Goal: Register for event/course

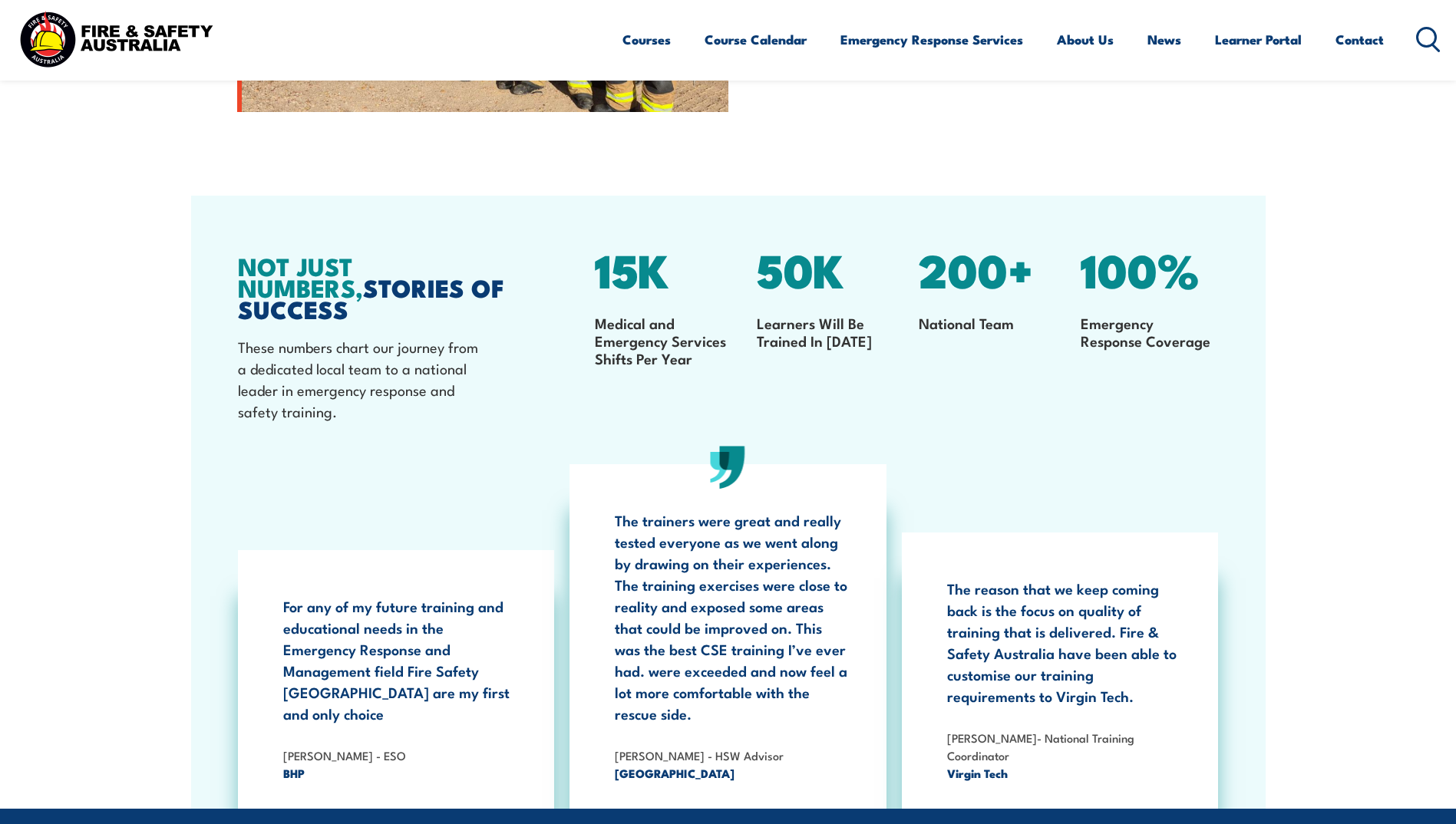
scroll to position [2378, 0]
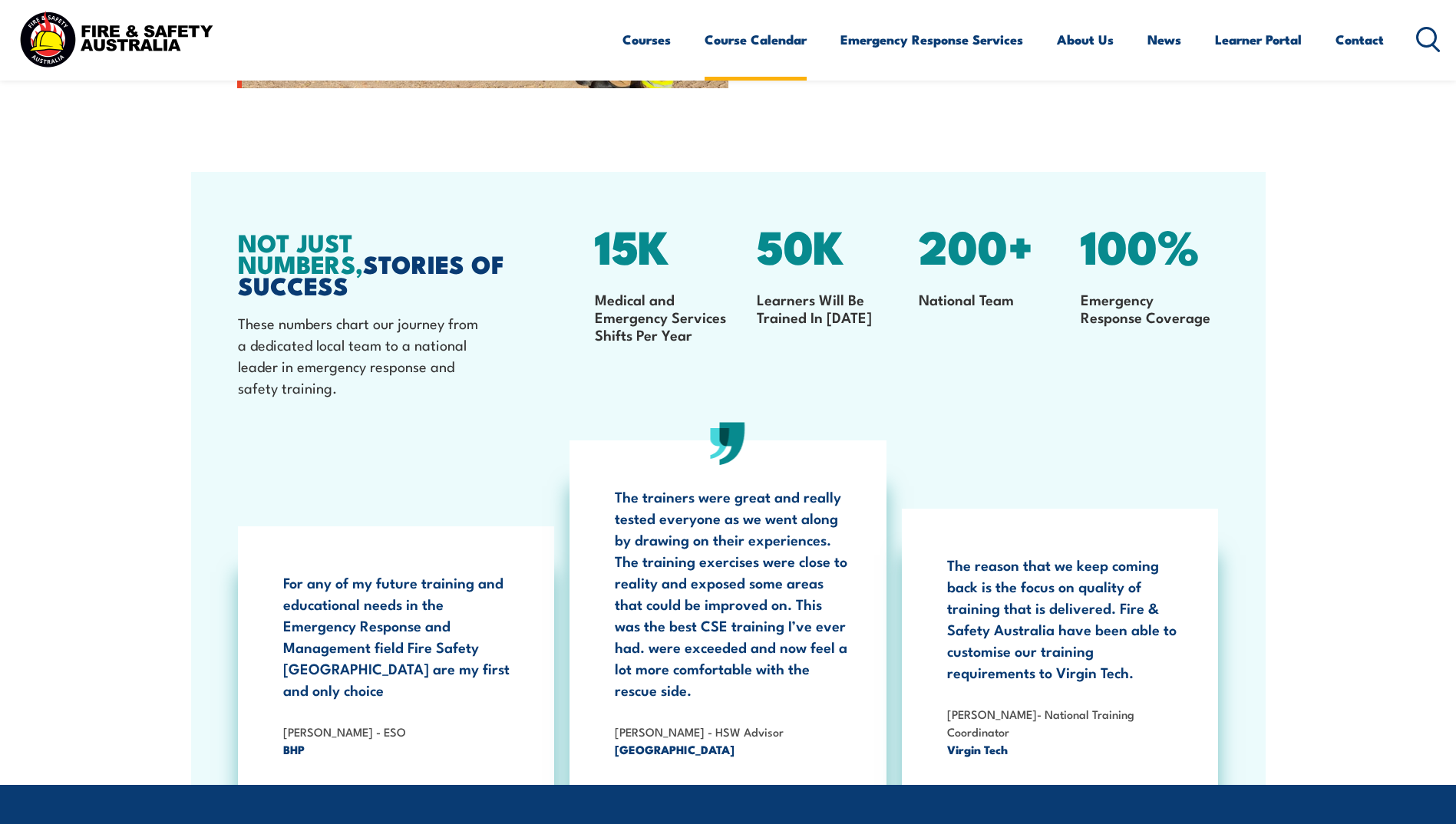
click at [740, 43] on link "Course Calendar" at bounding box center [755, 40] width 102 height 41
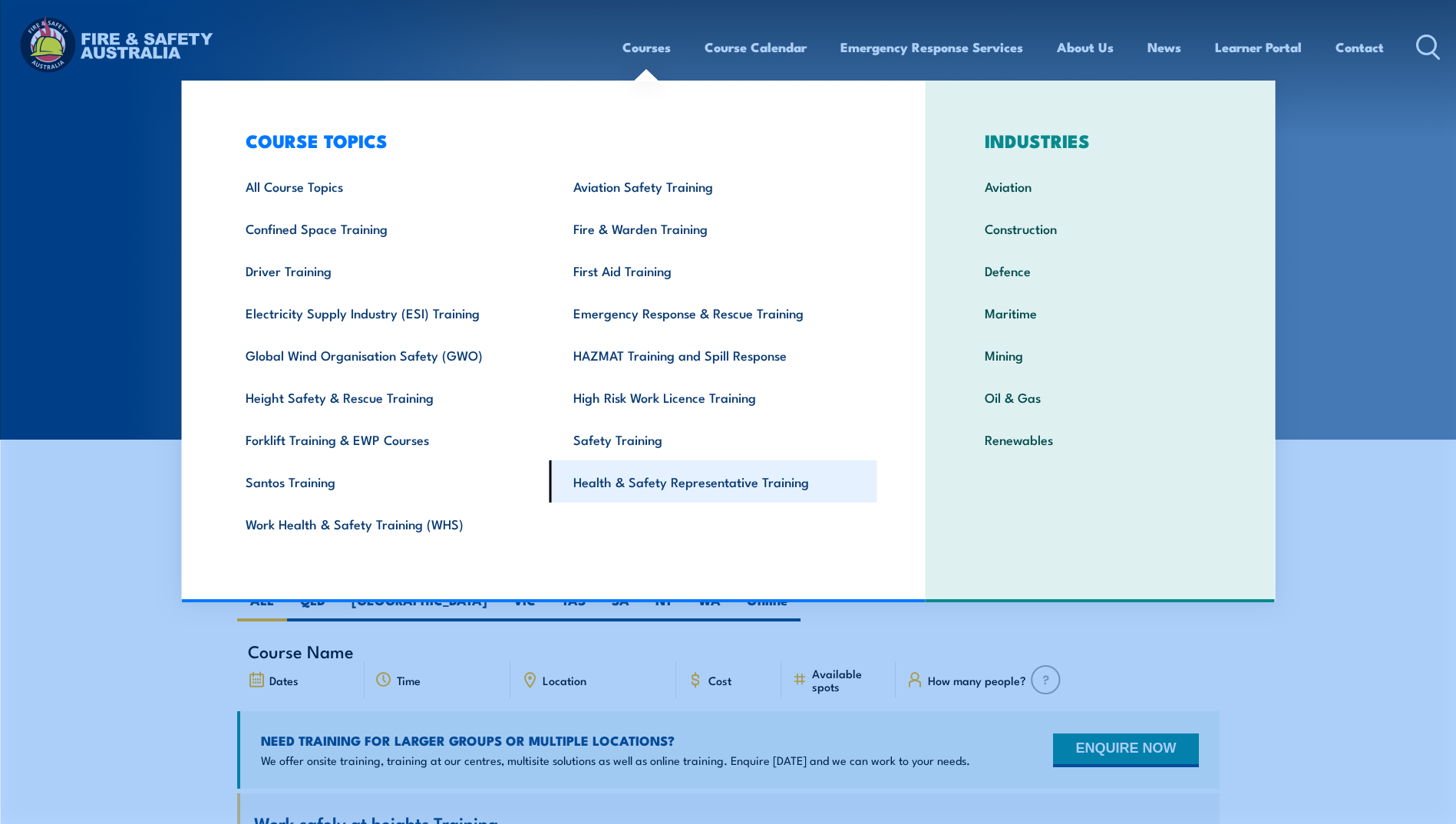
click at [648, 481] on link "Health & Safety Representative Training" at bounding box center [713, 482] width 328 height 42
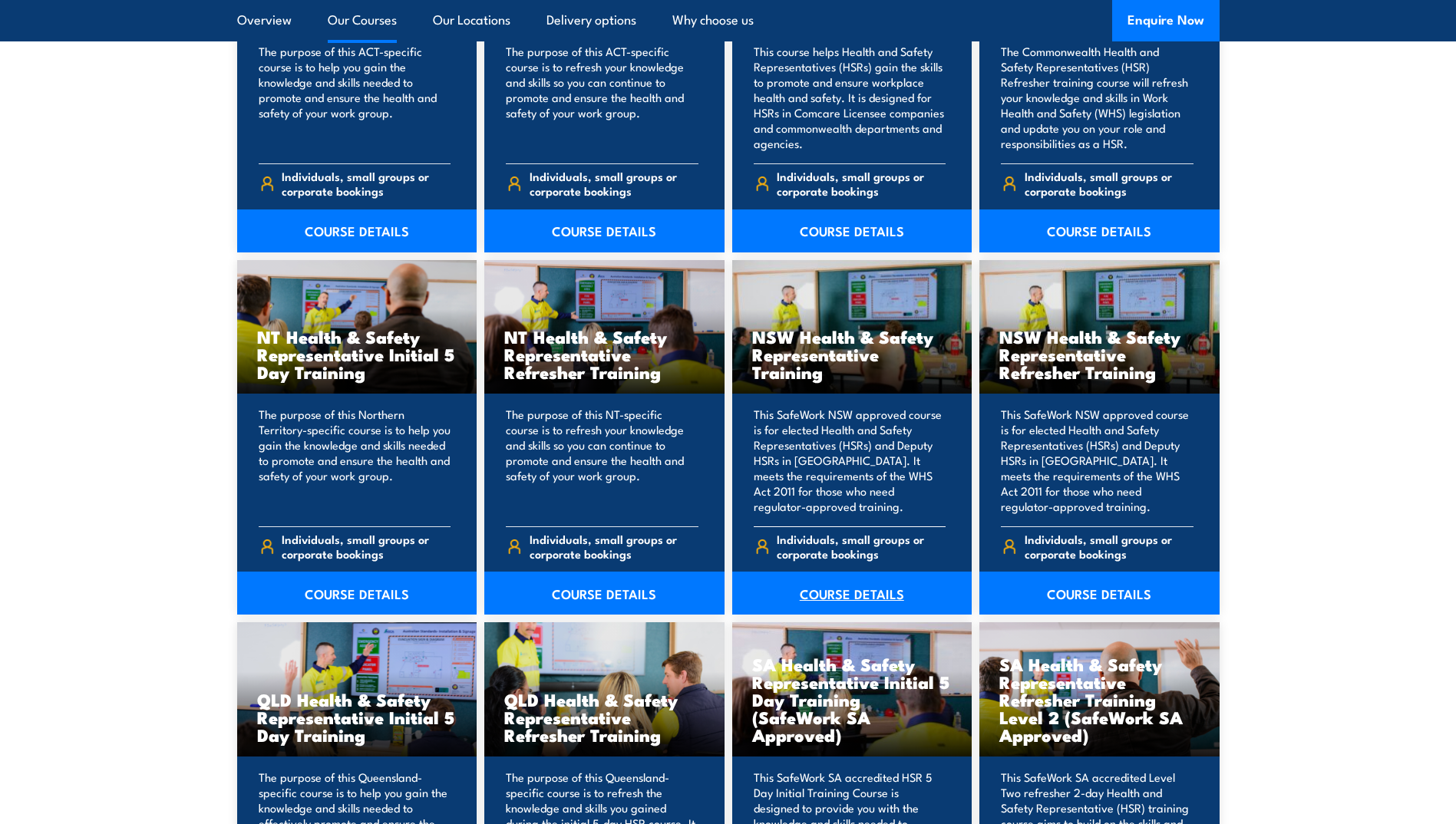
scroll to position [1380, 0]
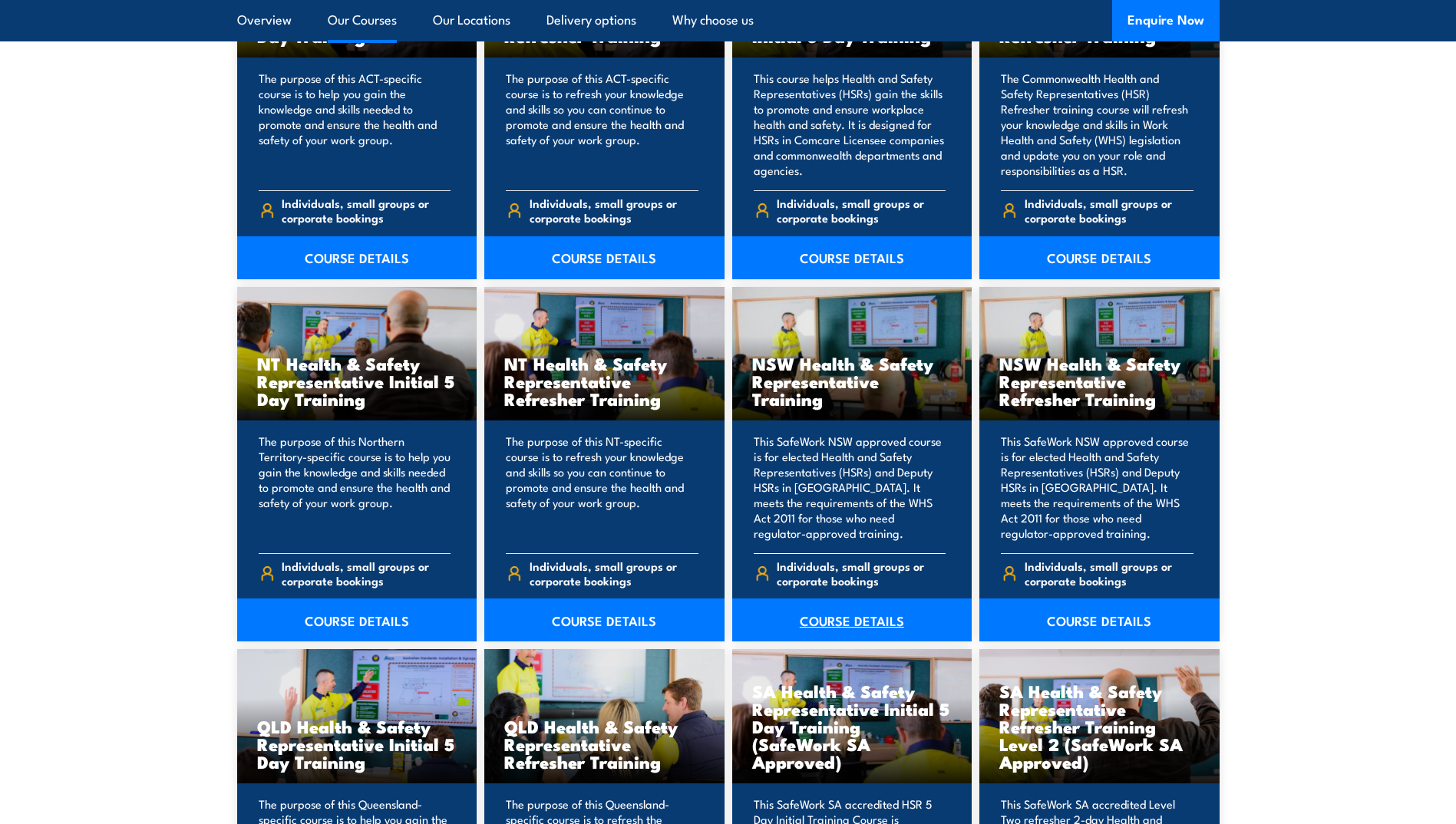
click at [865, 613] on link "COURSE DETAILS" at bounding box center [852, 619] width 240 height 43
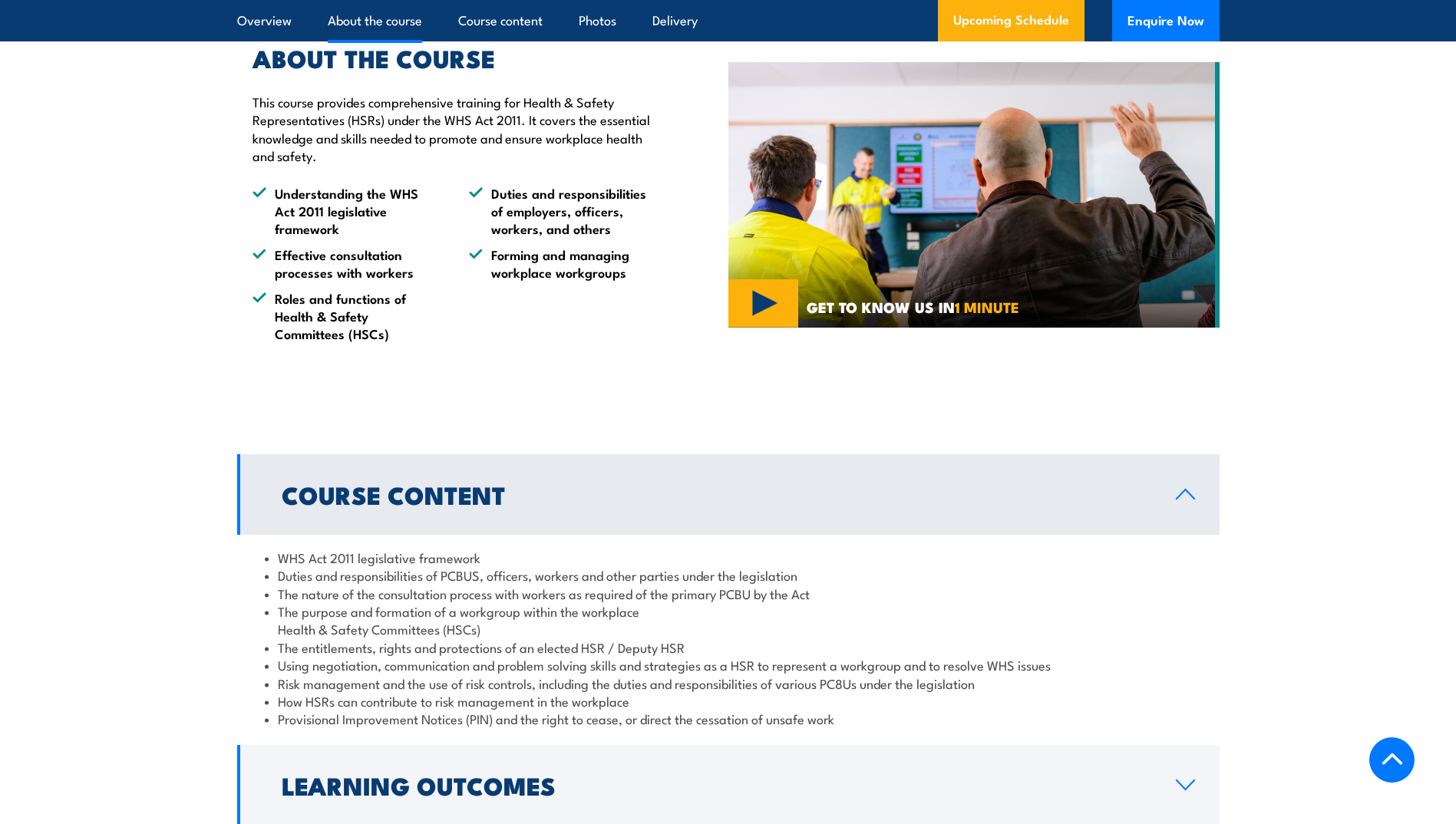
scroll to position [1226, 0]
